Goal: Task Accomplishment & Management: Complete application form

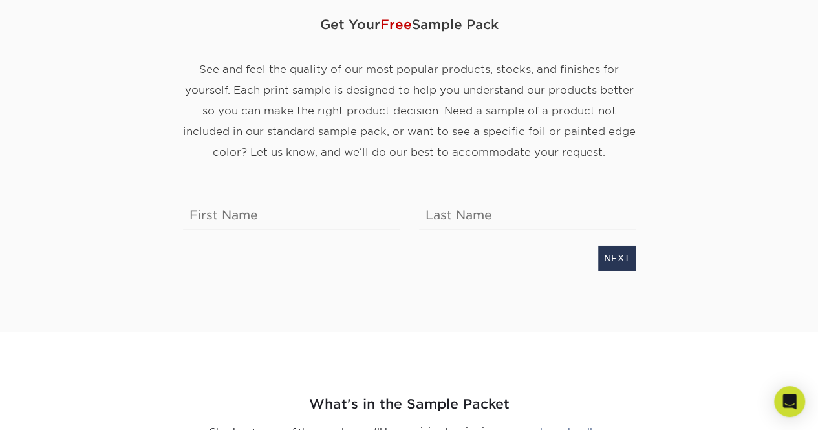
scroll to position [233, 0]
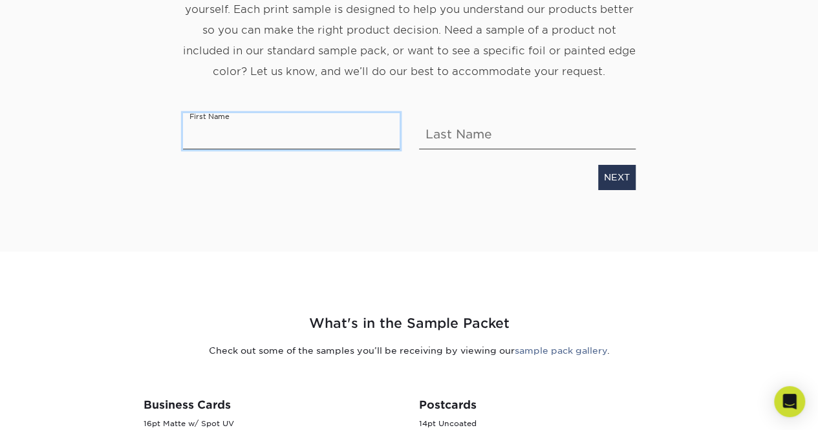
click at [241, 131] on input "text" at bounding box center [291, 131] width 217 height 36
type input "Arynn"
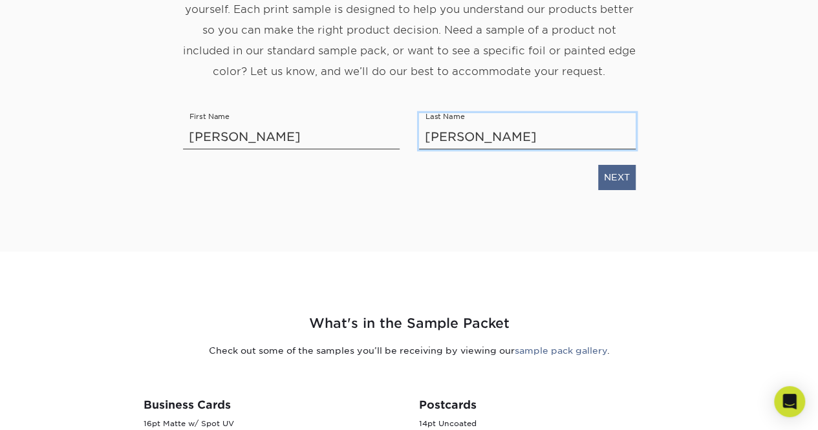
type input "James"
click at [617, 186] on link "NEXT" at bounding box center [616, 177] width 37 height 25
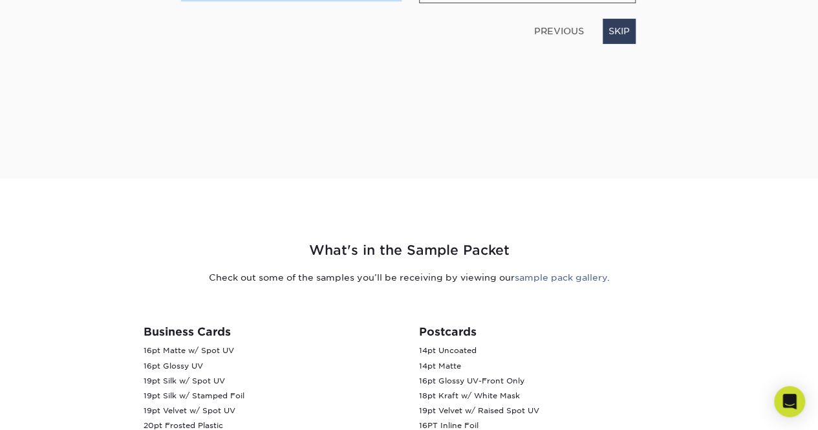
scroll to position [72, 0]
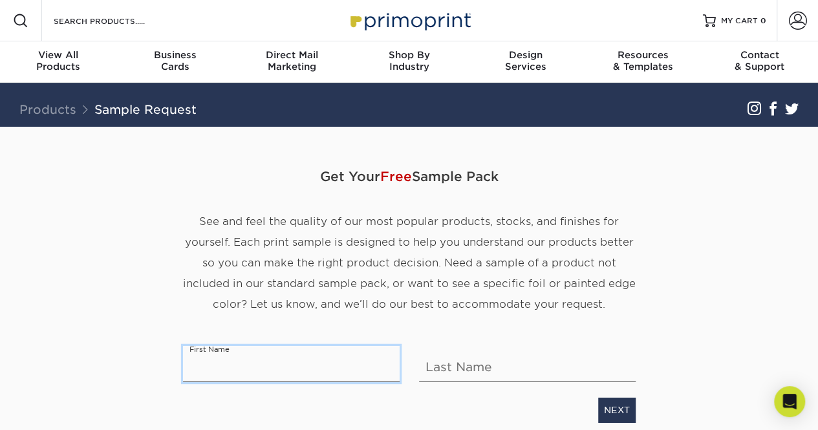
click at [336, 372] on input "text" at bounding box center [291, 364] width 217 height 36
type input "Ronnie"
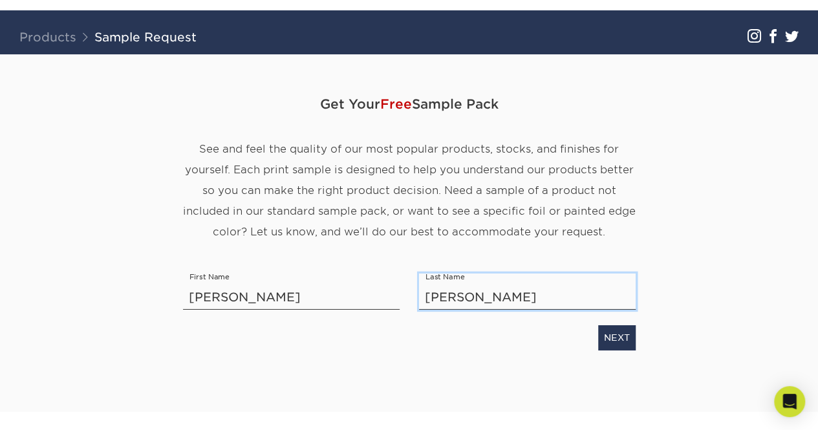
scroll to position [125, 0]
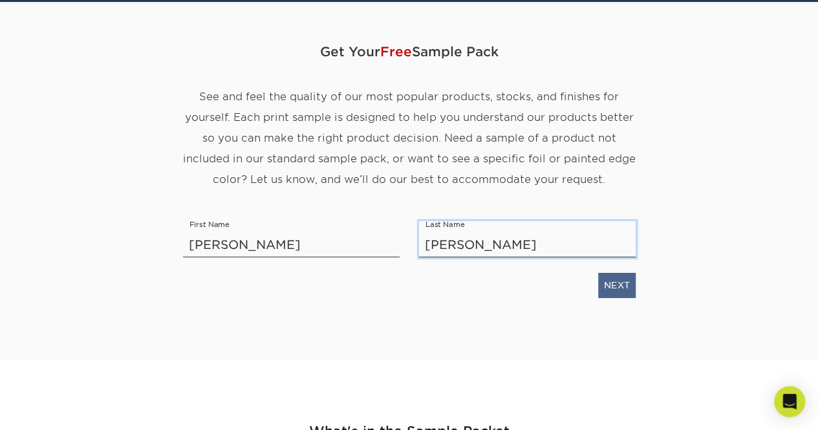
type input "Torres"
click at [612, 289] on link "NEXT" at bounding box center [616, 285] width 37 height 25
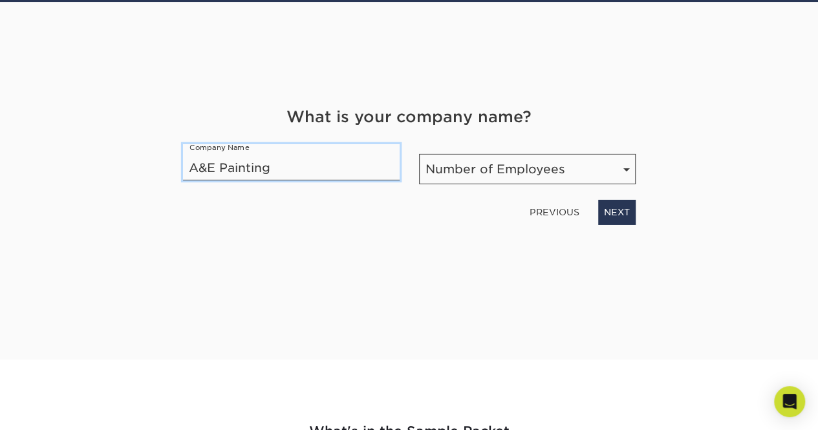
type input "A&E Painting"
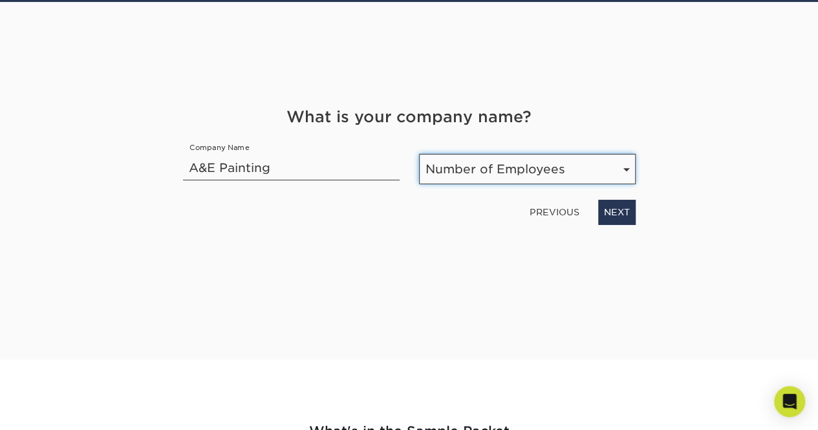
click at [478, 176] on select "Number of Employees Self-employed 1-10 employees 11-50 employees 51-200 employe…" at bounding box center [527, 169] width 217 height 30
select select "Self-employed"
click at [419, 154] on select "Number of Employees Self-employed 1-10 employees 11-50 employees 51-200 employe…" at bounding box center [527, 169] width 217 height 30
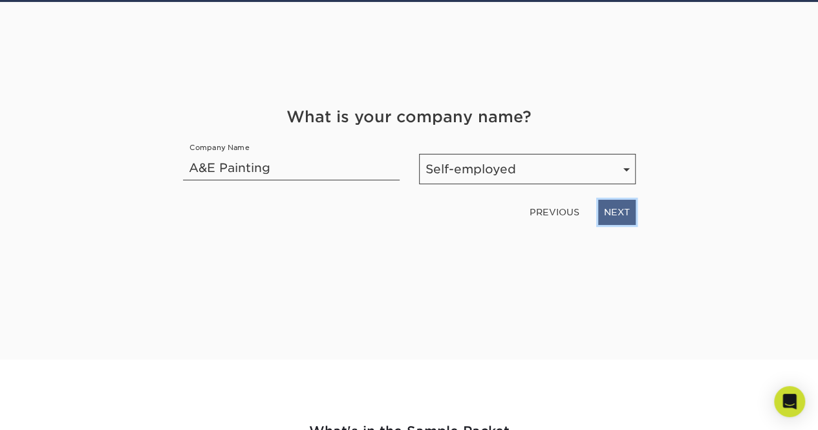
click at [617, 210] on link "NEXT" at bounding box center [616, 212] width 37 height 25
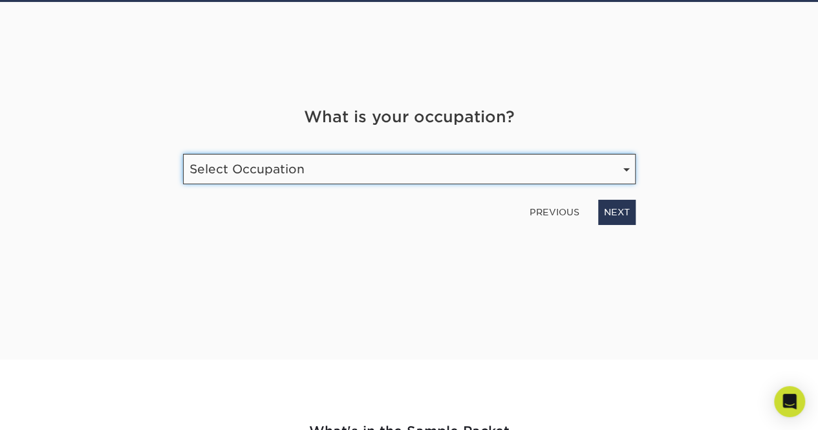
click at [621, 166] on select "Select Occupation Agency Automotive Blogger Cleaning Services Construction Educ…" at bounding box center [409, 169] width 453 height 30
select select "Entrepreneur"
click at [183, 154] on select "Select Occupation Agency Automotive Blogger Cleaning Services Construction Educ…" at bounding box center [409, 169] width 453 height 30
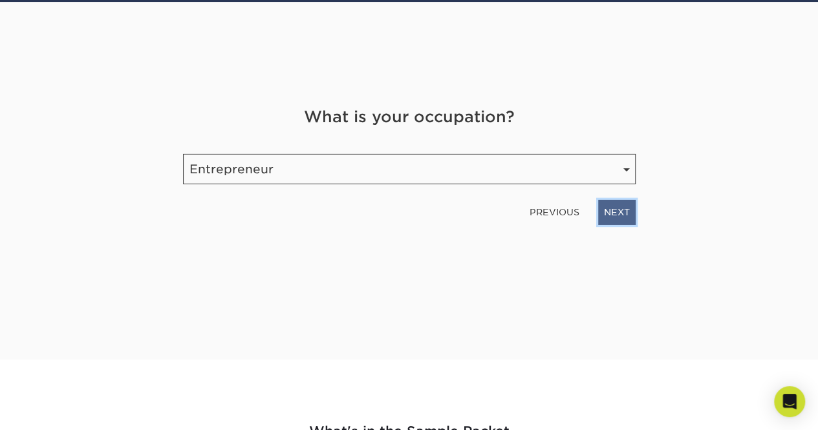
click at [620, 211] on link "NEXT" at bounding box center [616, 212] width 37 height 25
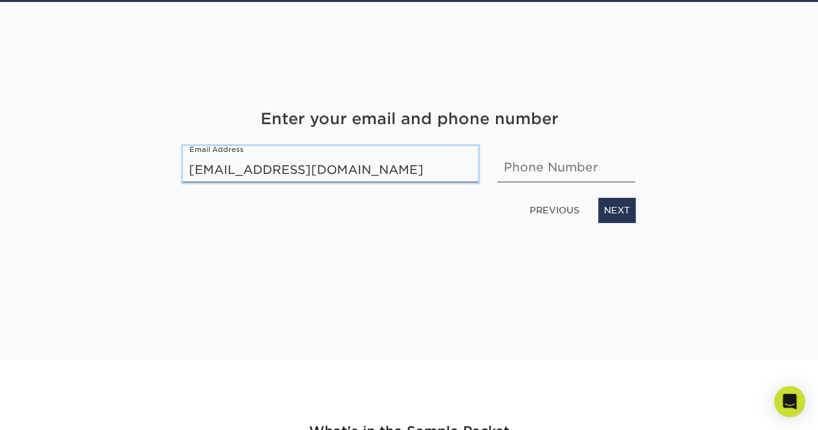
type input "mckinnonarynn@gmail.com"
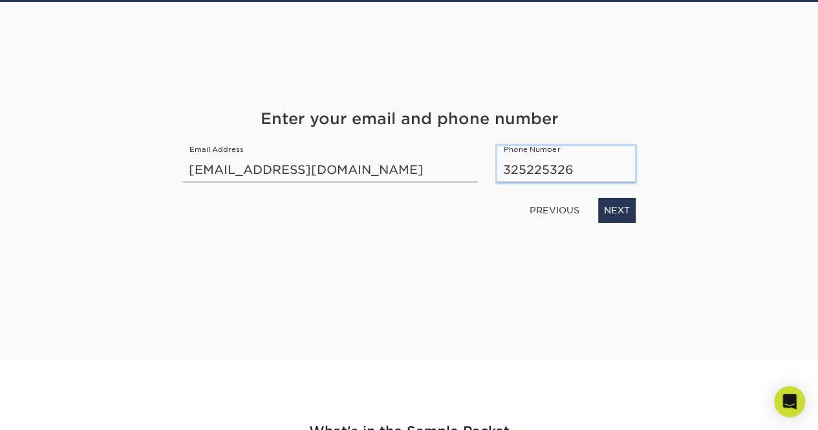
type input "3252253266"
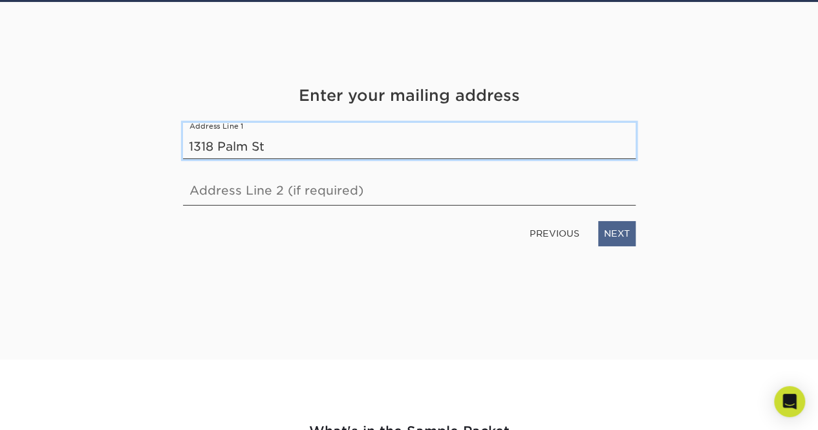
type input "1318 Palm St"
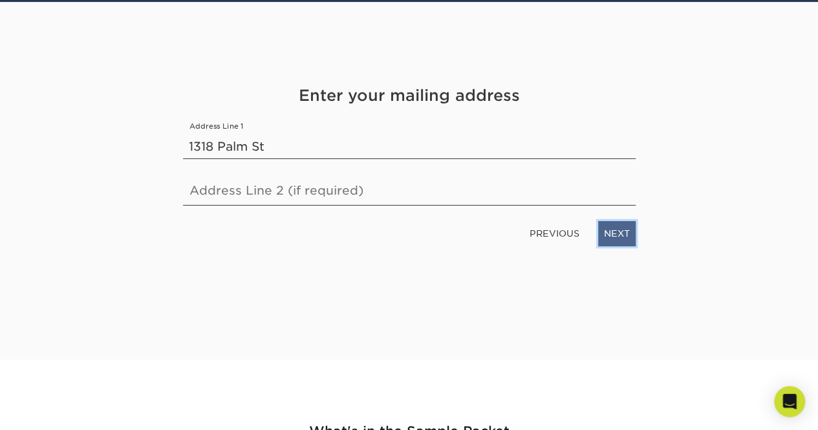
click at [617, 232] on link "NEXT" at bounding box center [616, 233] width 37 height 25
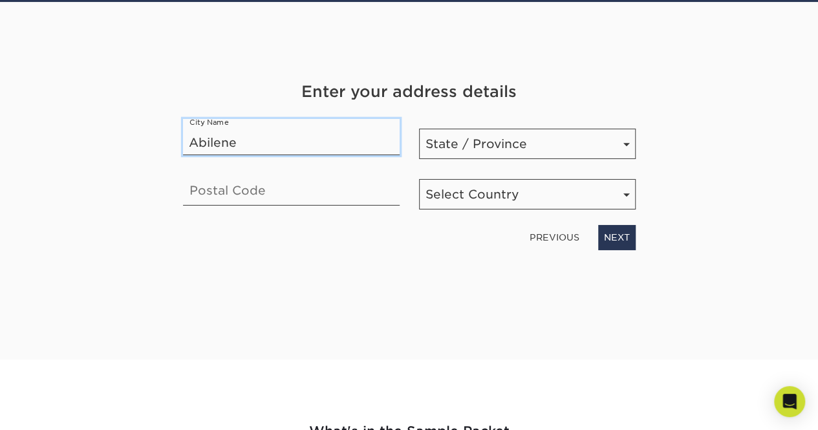
type input "Abilene"
click at [491, 125] on div "State / Province State / Province Alabama Alaska Arizona Arkansas California Co…" at bounding box center [527, 139] width 236 height 40
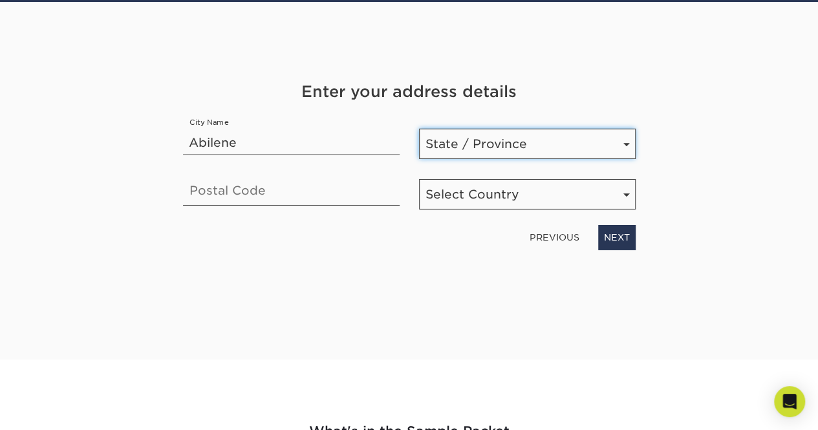
click at [495, 135] on select "State / Province Alabama Alaska Arizona Arkansas California Colorado Connecticu…" at bounding box center [527, 144] width 217 height 30
select select "TX"
click at [419, 129] on select "State / Province Alabama Alaska Arizona Arkansas California Colorado Connecticu…" at bounding box center [527, 144] width 217 height 30
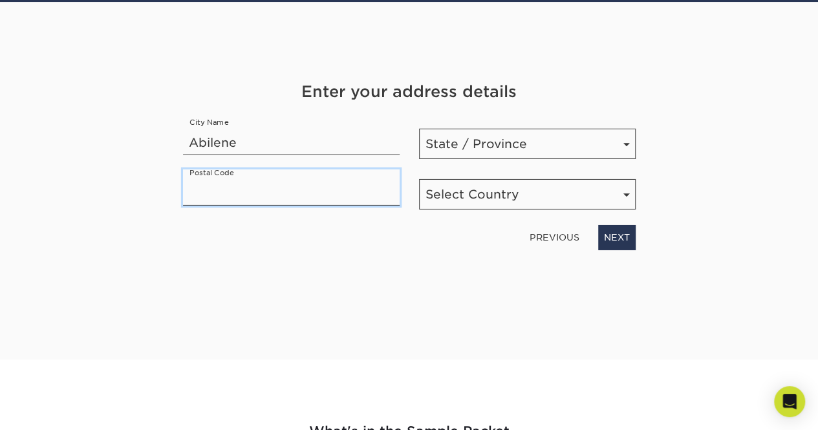
click at [276, 190] on input "text" at bounding box center [291, 187] width 217 height 36
type input "79602"
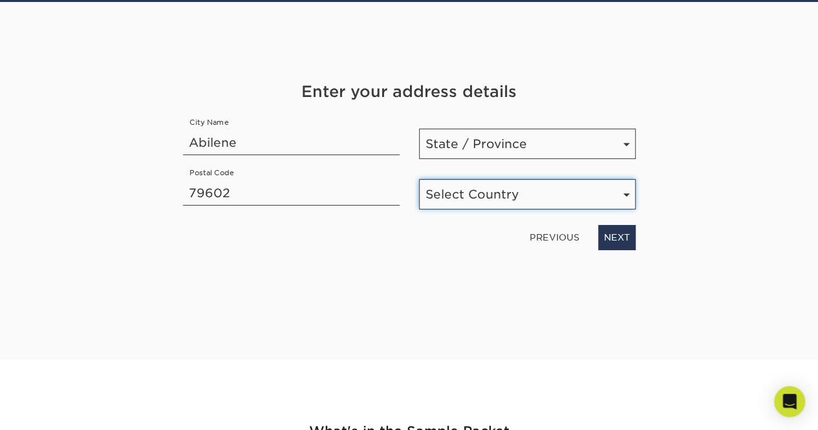
click at [443, 193] on select "Select Country United States Canada" at bounding box center [527, 194] width 217 height 30
select select "US"
click at [419, 179] on select "Select Country United States Canada" at bounding box center [527, 194] width 217 height 30
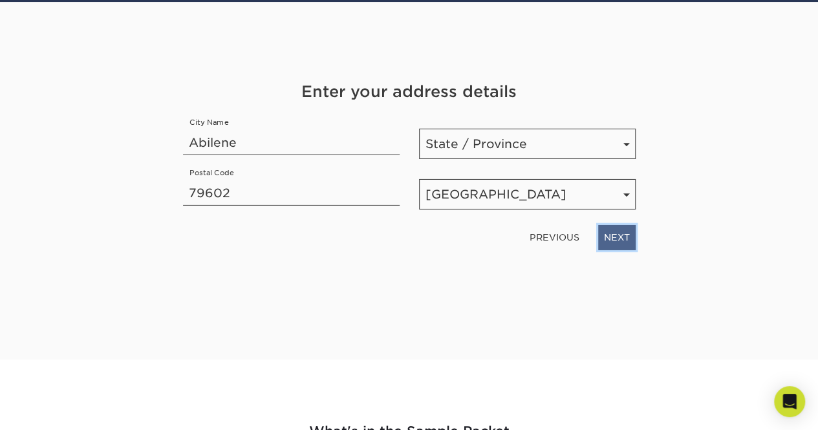
click at [614, 235] on link "NEXT" at bounding box center [616, 237] width 37 height 25
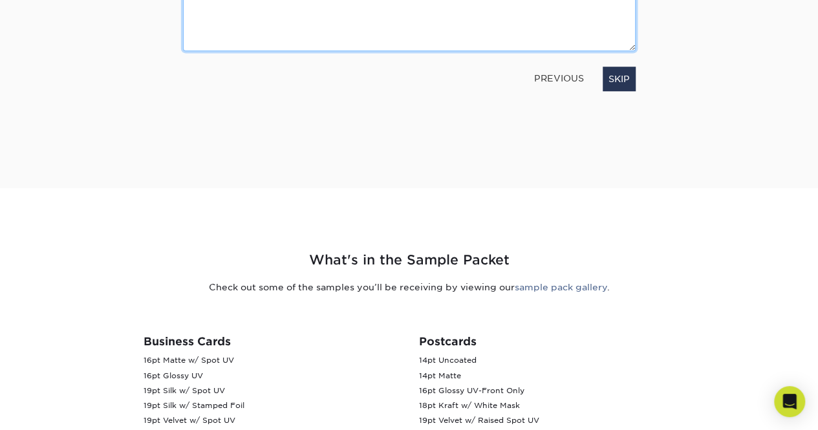
scroll to position [0, 0]
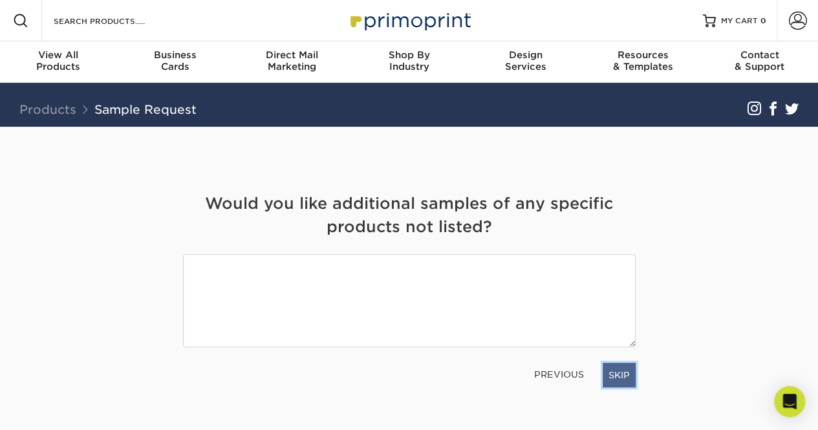
click at [628, 378] on link "SKIP" at bounding box center [619, 375] width 33 height 25
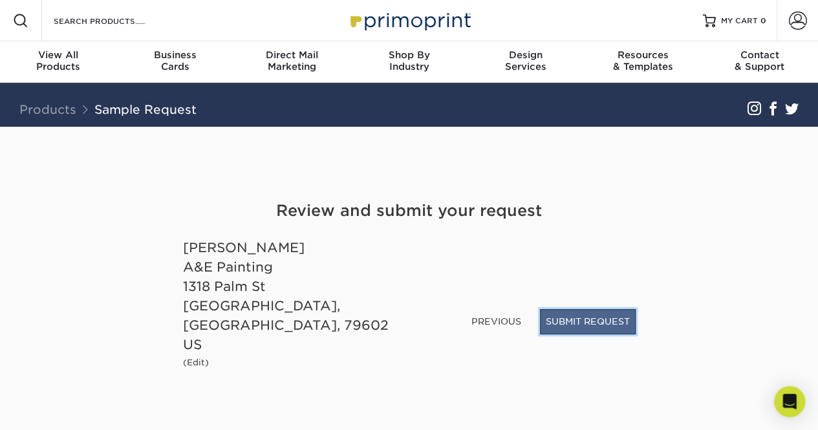
click at [593, 334] on button "SUBMIT REQUEST" at bounding box center [588, 321] width 96 height 25
